Goal: Task Accomplishment & Management: Manage account settings

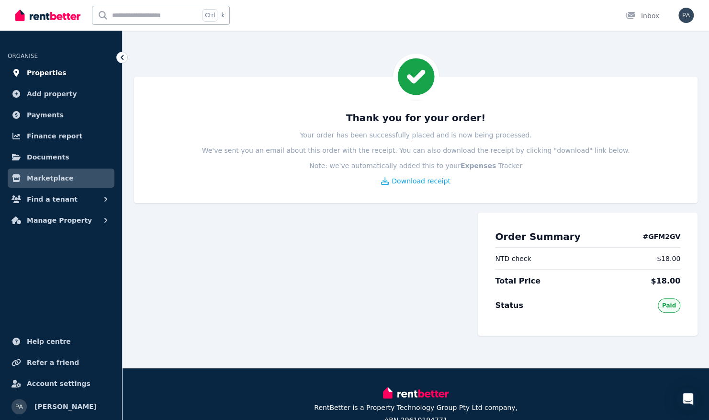
click at [36, 72] on span "Properties" at bounding box center [47, 72] width 40 height 11
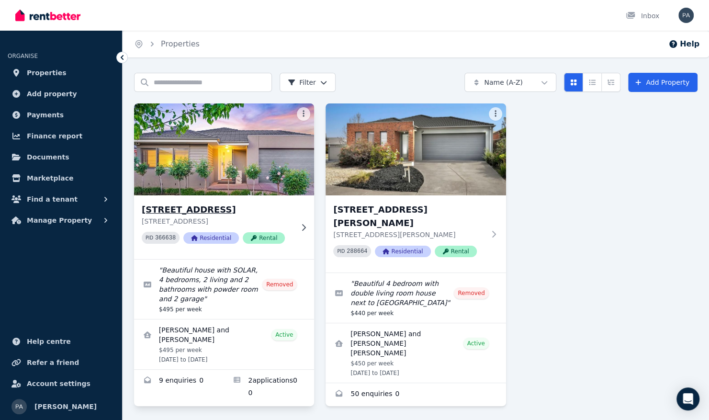
click at [276, 212] on h3 "[STREET_ADDRESS]" at bounding box center [217, 209] width 151 height 13
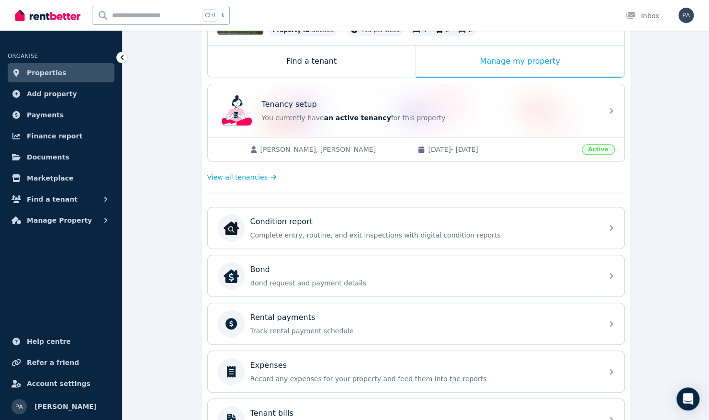
scroll to position [192, 0]
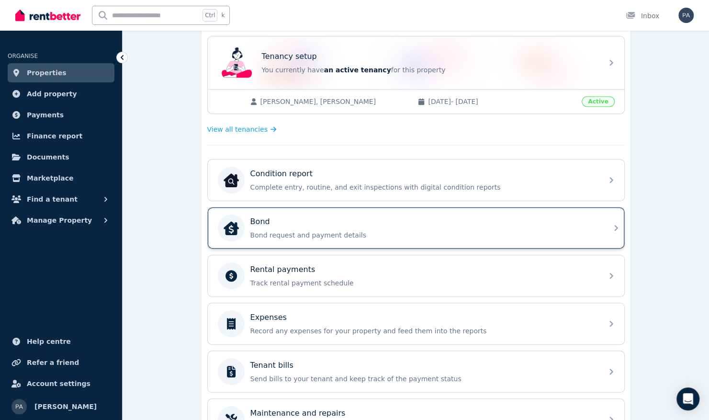
click at [457, 227] on div "Bond Bond request and payment details" at bounding box center [423, 228] width 347 height 24
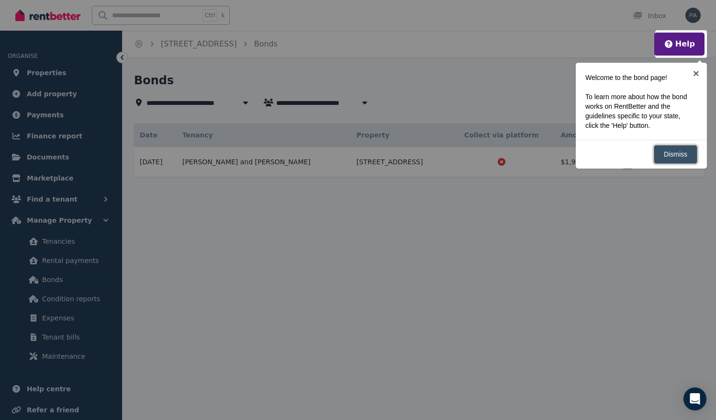
click at [677, 155] on link "Dismiss" at bounding box center [676, 154] width 44 height 19
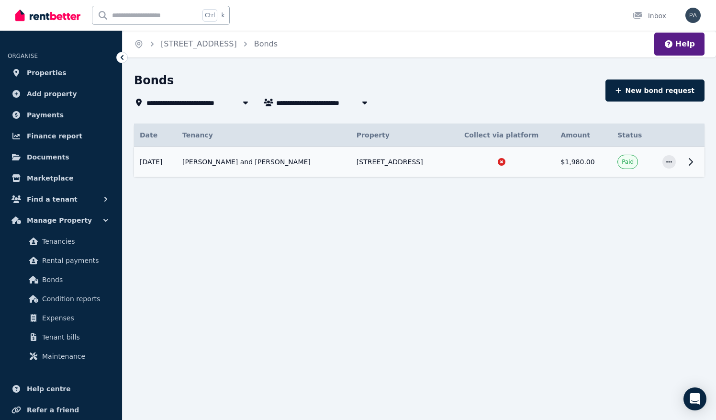
click at [239, 163] on td "[PERSON_NAME] and [PERSON_NAME]" at bounding box center [264, 162] width 174 height 30
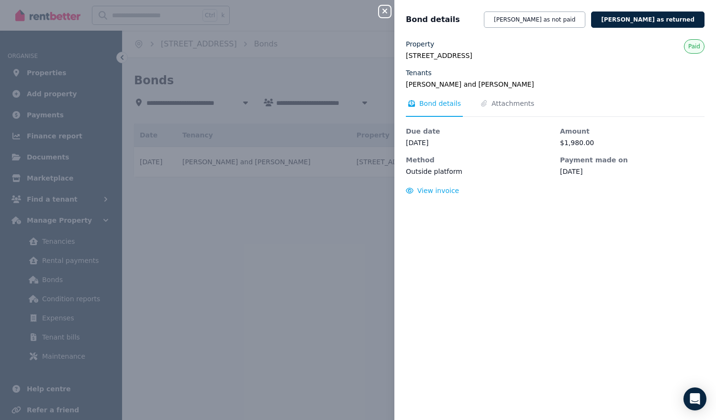
click at [295, 222] on div "Close panel Bond details [PERSON_NAME] as not paid [PERSON_NAME] as returned Pr…" at bounding box center [358, 210] width 716 height 420
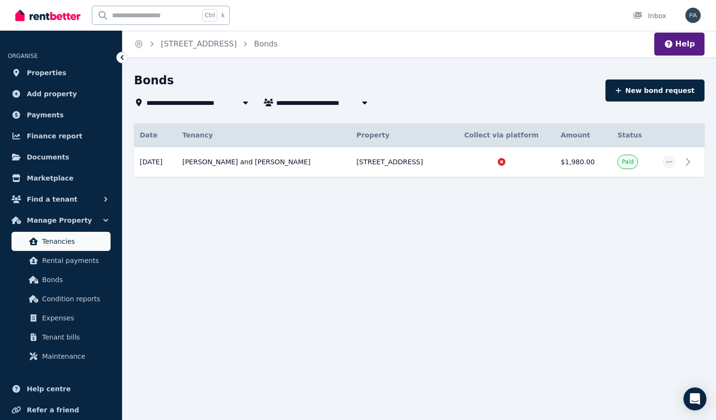
click at [63, 244] on span "Tenancies" at bounding box center [74, 241] width 65 height 11
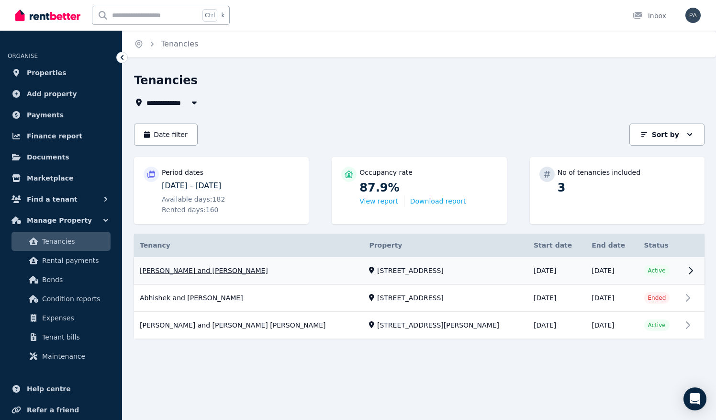
click at [213, 272] on link "View property details" at bounding box center [419, 270] width 571 height 27
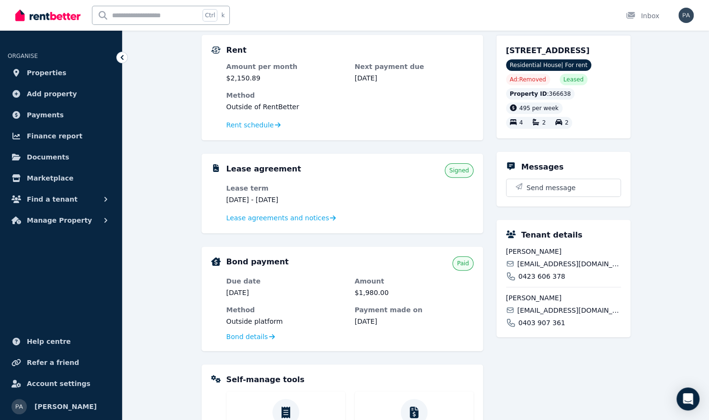
scroll to position [96, 0]
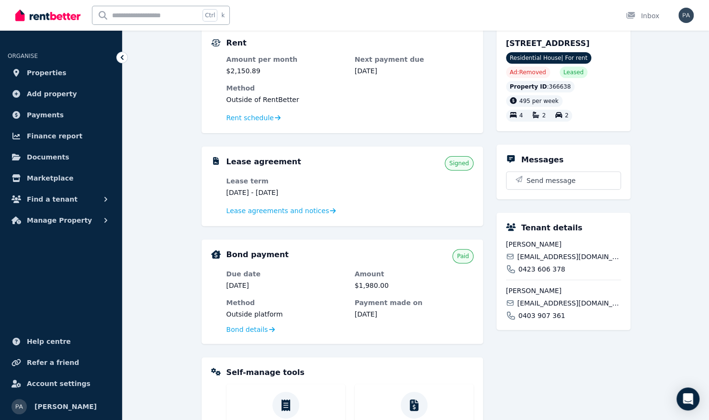
drag, startPoint x: 556, startPoint y: 253, endPoint x: 506, endPoint y: 256, distance: 50.3
click at [506, 249] on span "[PERSON_NAME]" at bounding box center [563, 244] width 115 height 10
copy span "[PERSON_NAME]"
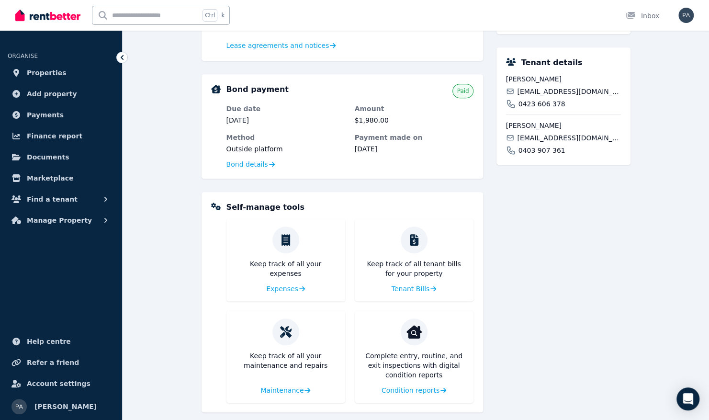
scroll to position [270, 0]
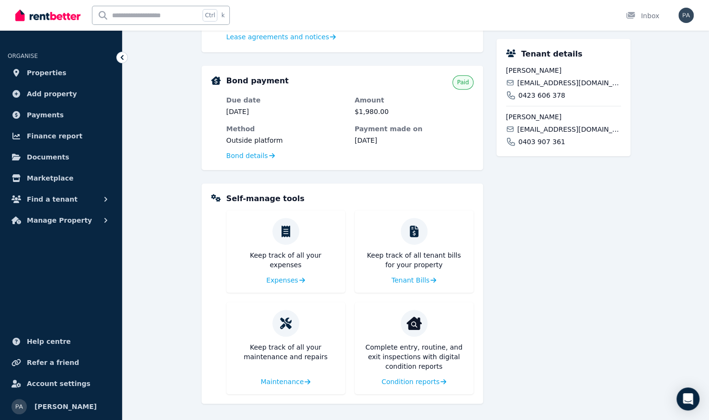
click at [571, 100] on div "0423 606 378" at bounding box center [563, 96] width 115 height 10
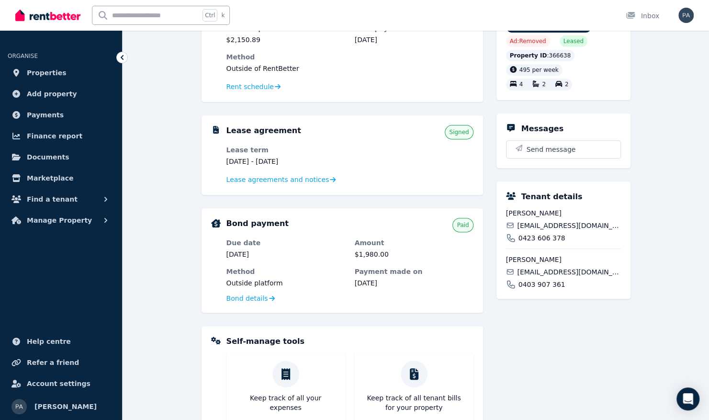
scroll to position [30, 0]
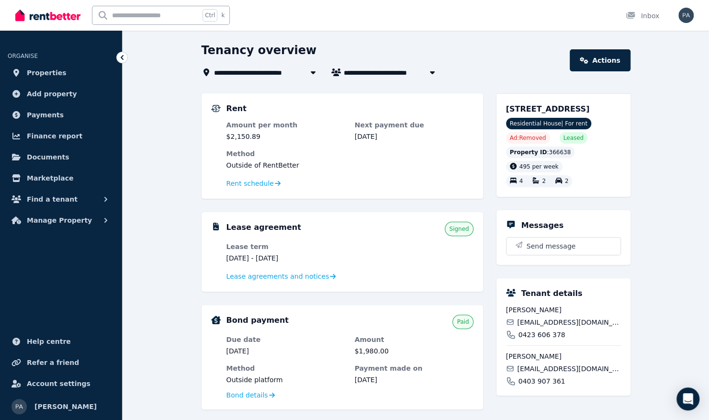
click at [429, 71] on icon "button" at bounding box center [433, 72] width 10 height 8
type input "**********"
click at [492, 70] on div "**********" at bounding box center [383, 72] width 363 height 11
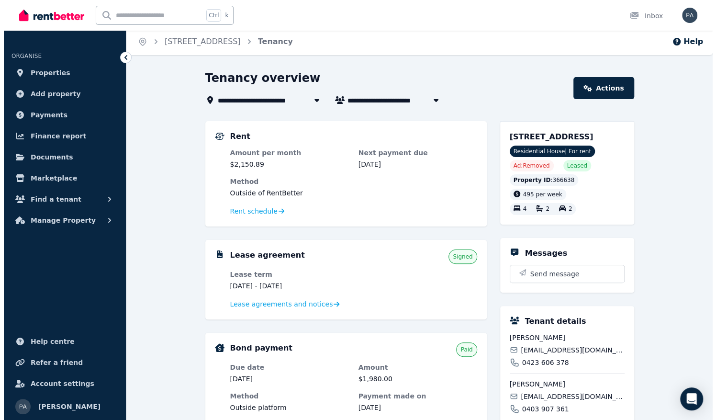
scroll to position [0, 0]
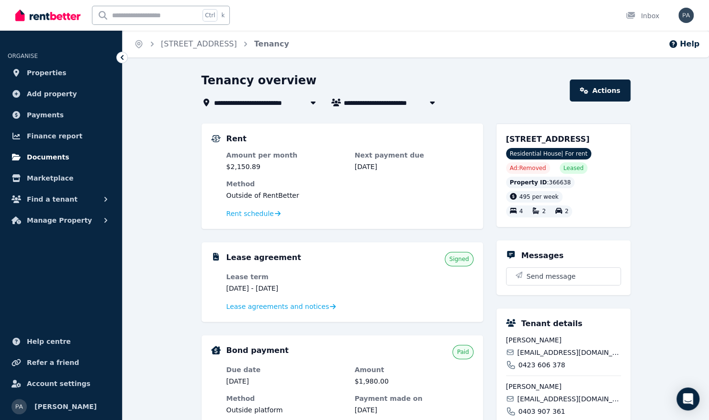
click at [48, 158] on span "Documents" at bounding box center [48, 156] width 43 height 11
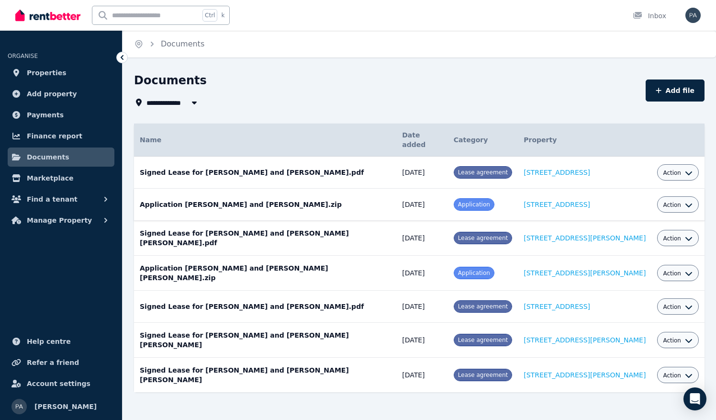
click at [671, 201] on span "Action" at bounding box center [672, 205] width 18 height 8
click at [631, 235] on link "View" at bounding box center [649, 243] width 92 height 17
click at [337, 80] on div "Documents" at bounding box center [387, 82] width 506 height 18
click at [676, 201] on button "Action" at bounding box center [678, 205] width 30 height 8
click at [642, 218] on link "Edit" at bounding box center [649, 226] width 92 height 17
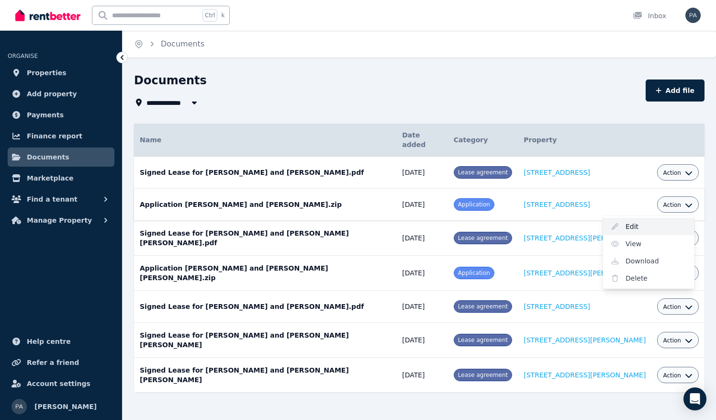
select select "**********"
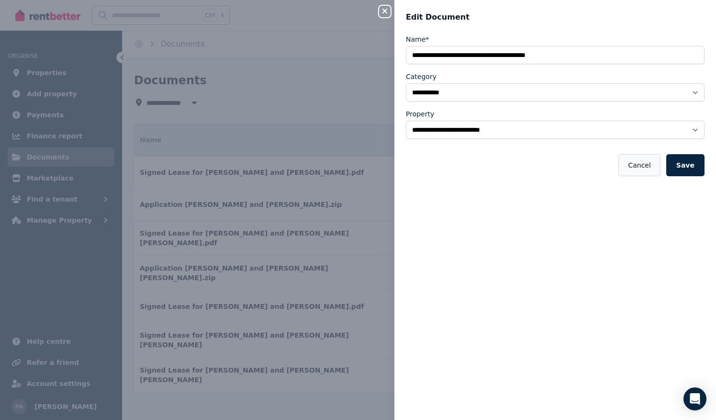
click at [647, 162] on button "Cancel" at bounding box center [640, 165] width 42 height 22
select select "*****"
select select
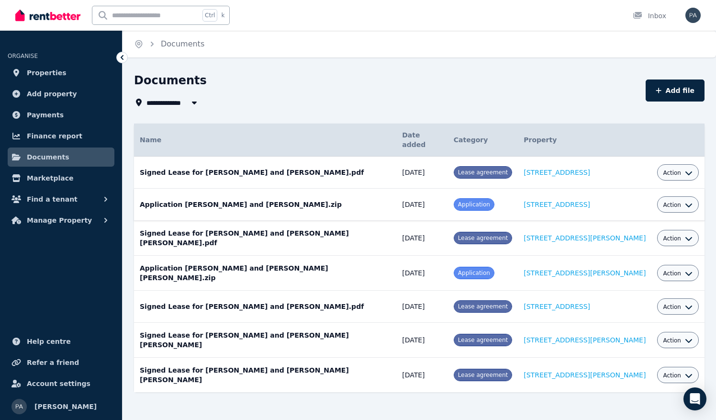
click at [677, 201] on button "Action" at bounding box center [678, 205] width 30 height 8
click at [654, 253] on link "Download" at bounding box center [649, 260] width 92 height 17
